Goal: Task Accomplishment & Management: Manage account settings

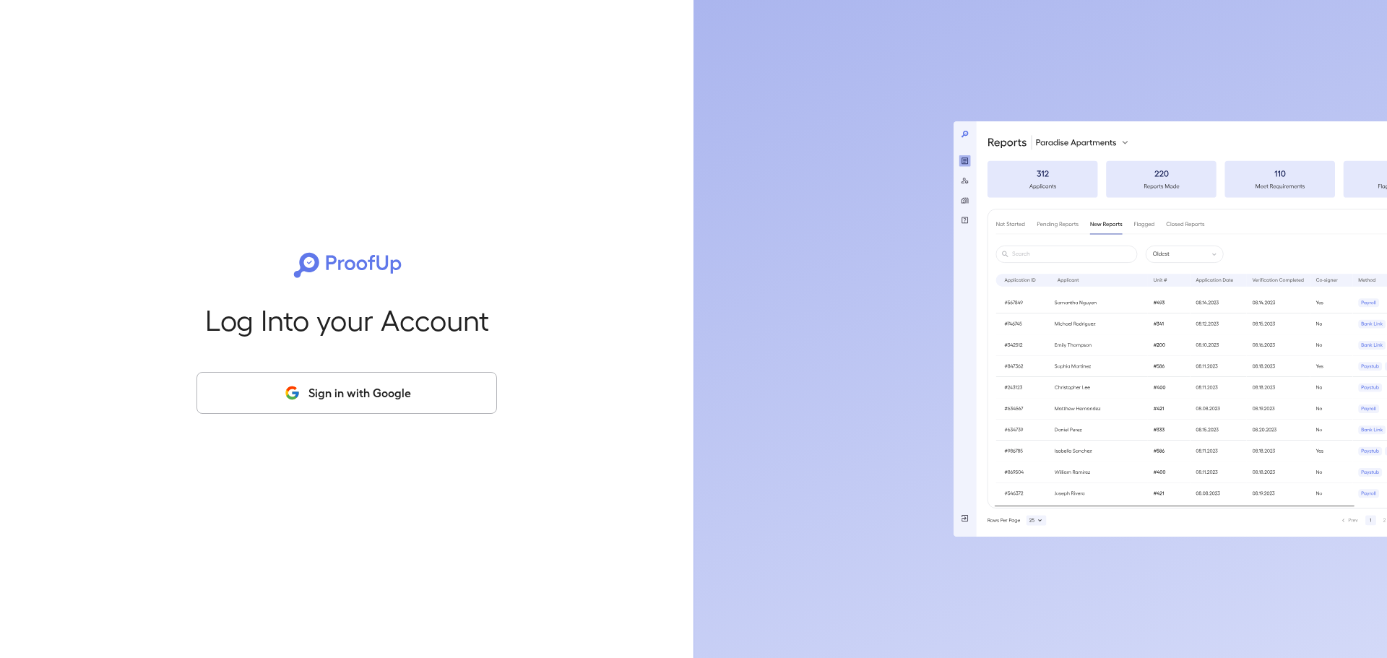
click at [329, 391] on button "Sign in with Google" at bounding box center [347, 393] width 301 height 42
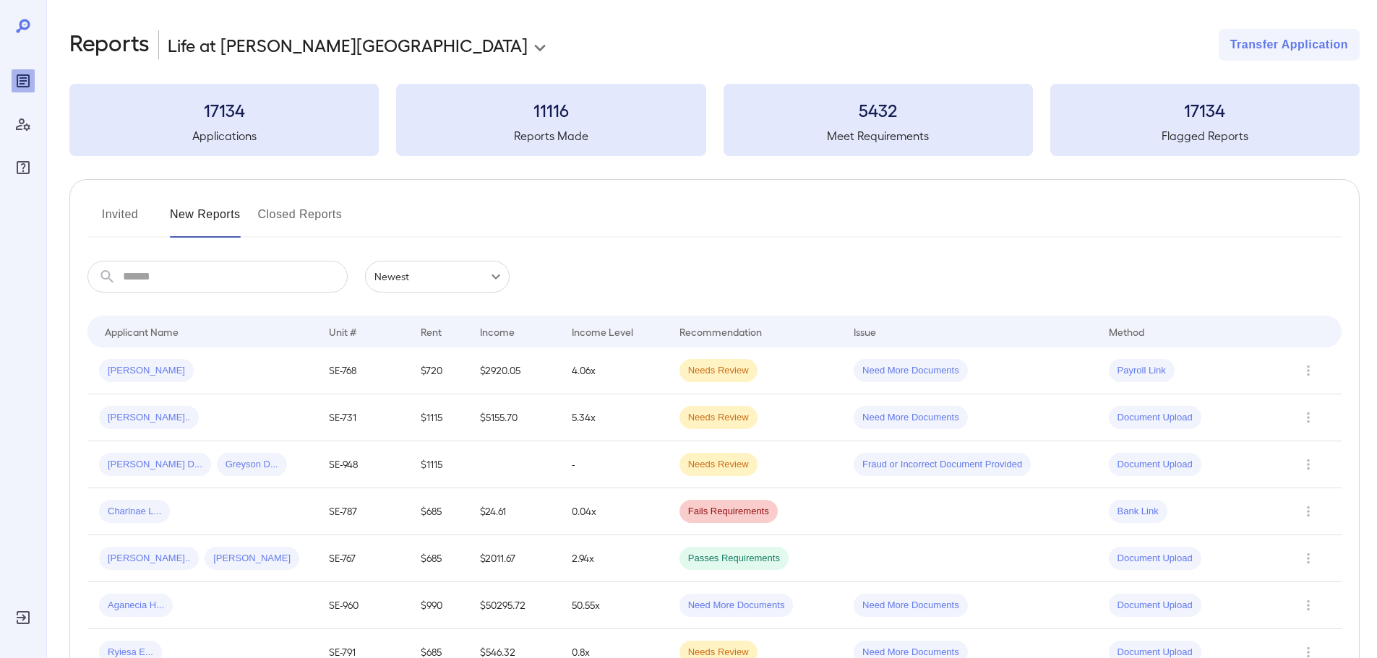
click at [120, 215] on button "Invited" at bounding box center [119, 220] width 65 height 35
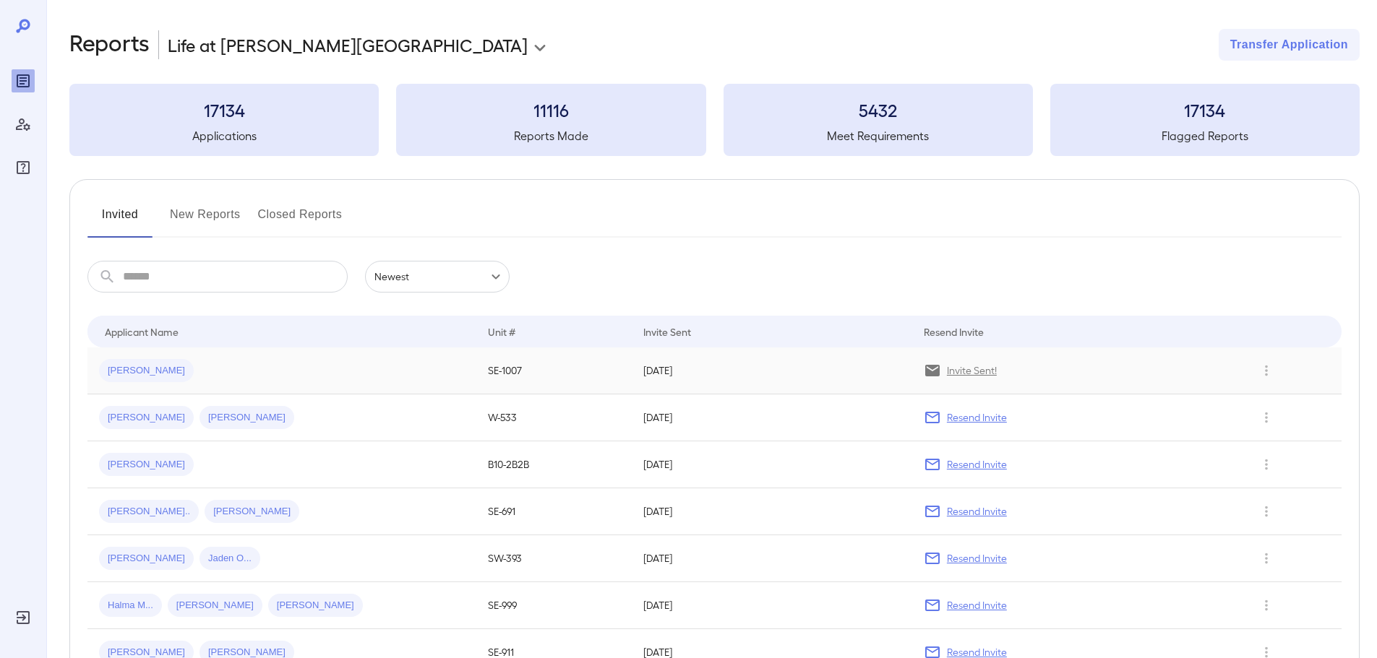
click at [402, 369] on div "[PERSON_NAME]" at bounding box center [282, 370] width 366 height 23
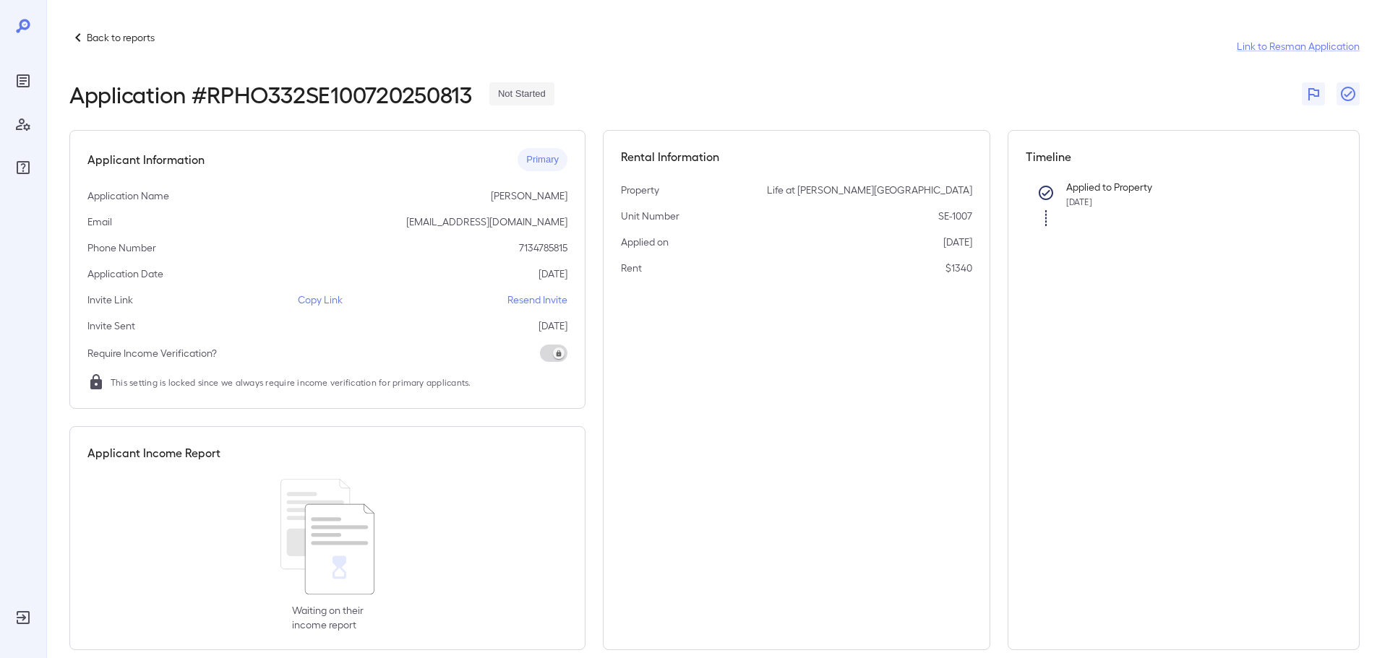
click at [324, 324] on div "Invite Sent [DATE]" at bounding box center [327, 326] width 480 height 14
click at [325, 306] on p "Copy Link" at bounding box center [320, 300] width 45 height 14
click at [104, 48] on div "Back to reports Link to Resman Application" at bounding box center [714, 46] width 1290 height 35
click at [109, 40] on p "Back to reports" at bounding box center [121, 37] width 68 height 14
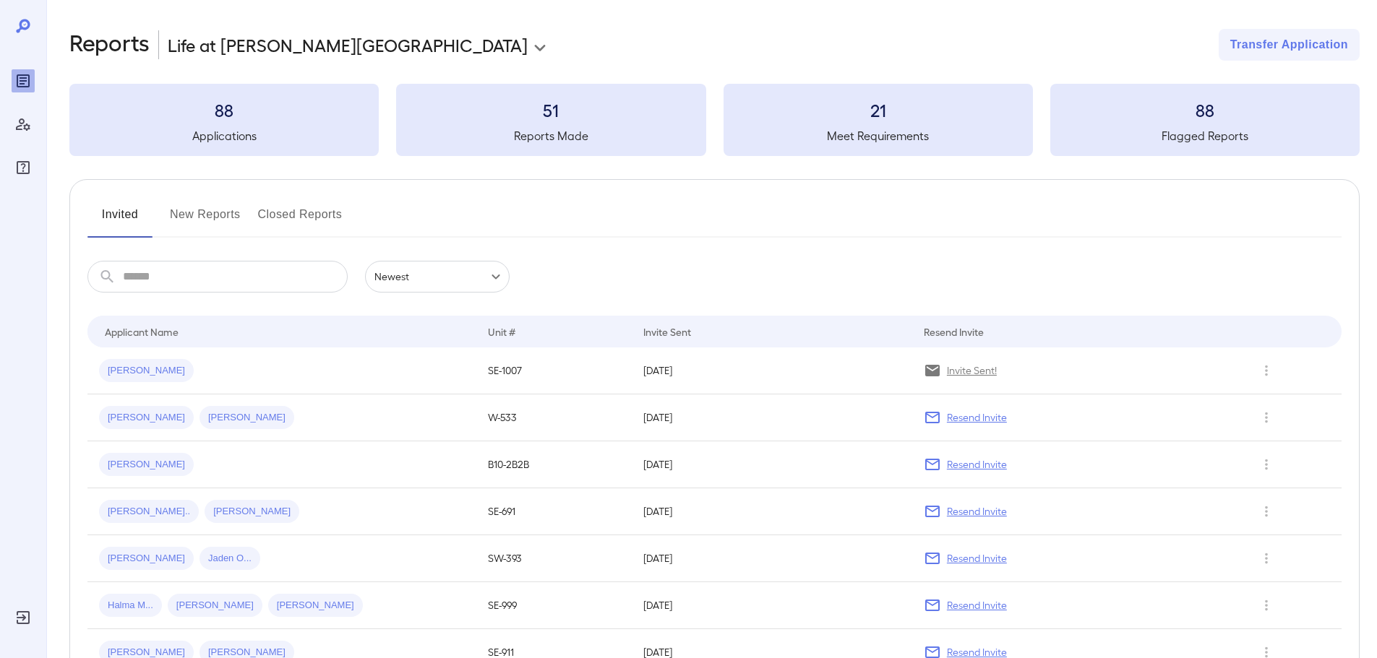
click at [223, 216] on button "New Reports" at bounding box center [205, 220] width 71 height 35
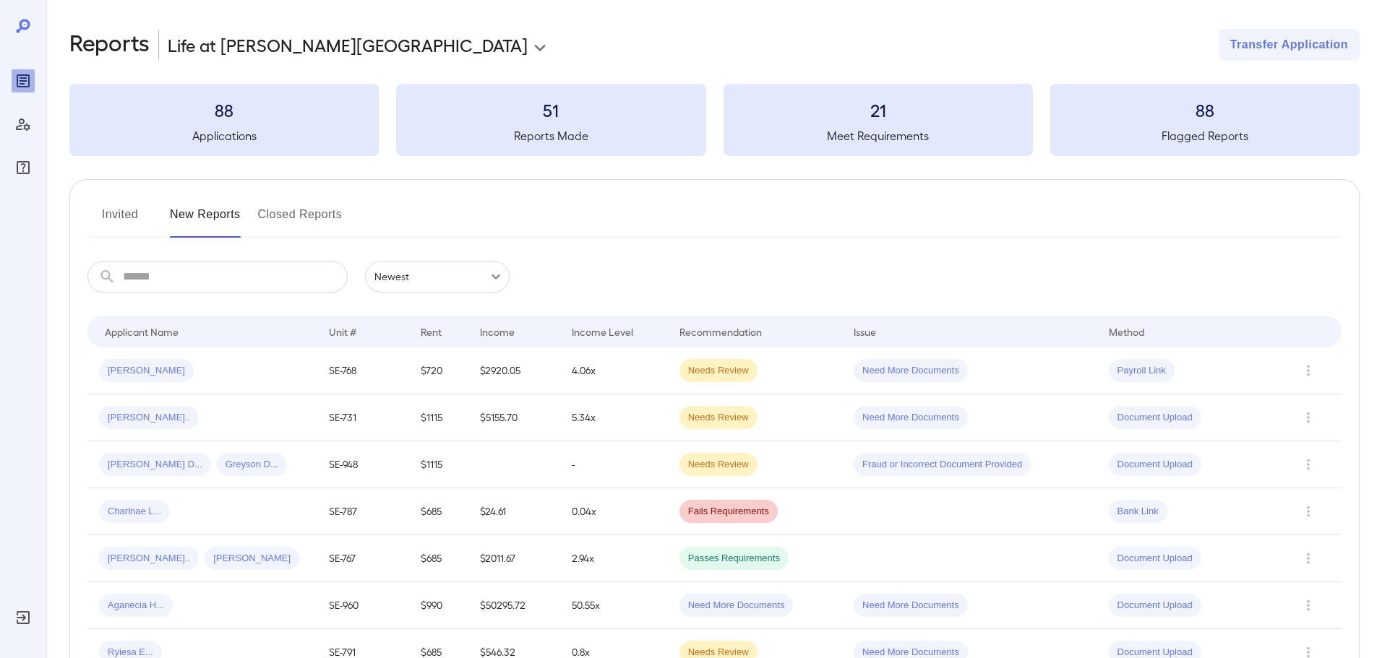
click at [115, 206] on button "Invited" at bounding box center [119, 220] width 65 height 35
